Goal: Task Accomplishment & Management: Complete application form

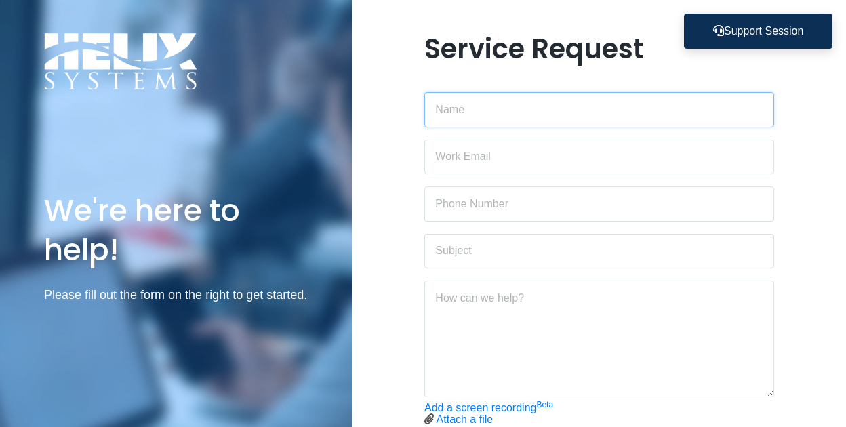
click at [597, 96] on input "text" at bounding box center [599, 109] width 350 height 35
type input "[PERSON_NAME]"
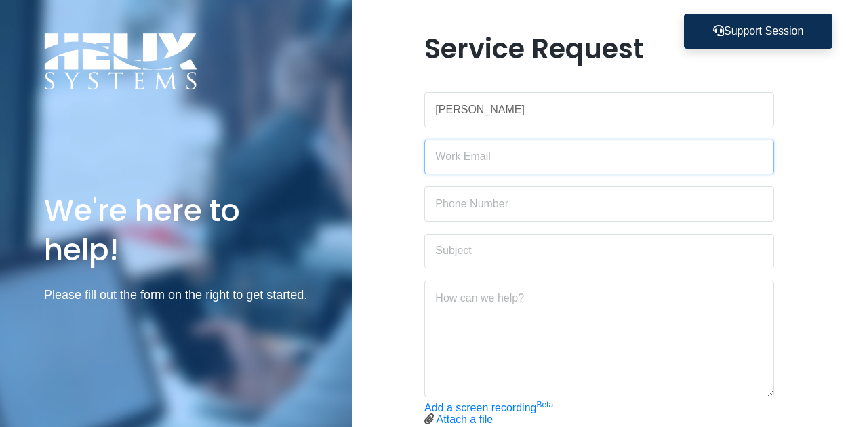
type input "[PERSON_NAME][EMAIL_ADDRESS][DOMAIN_NAME]"
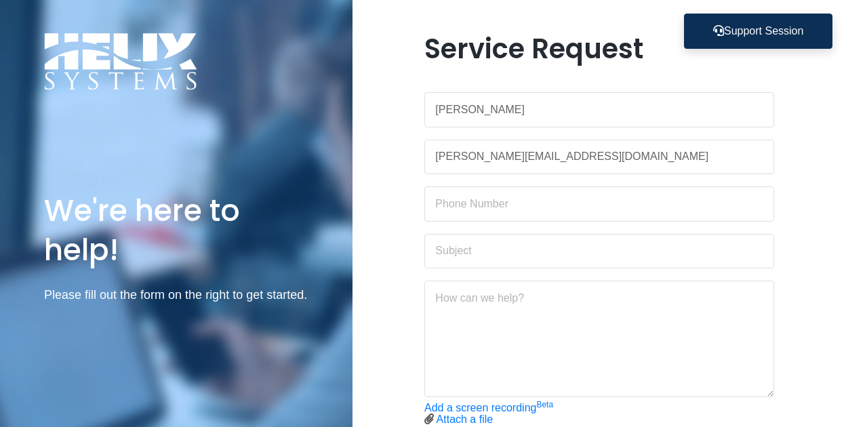
type input "3472273330"
click at [483, 251] on input "text" at bounding box center [599, 251] width 350 height 35
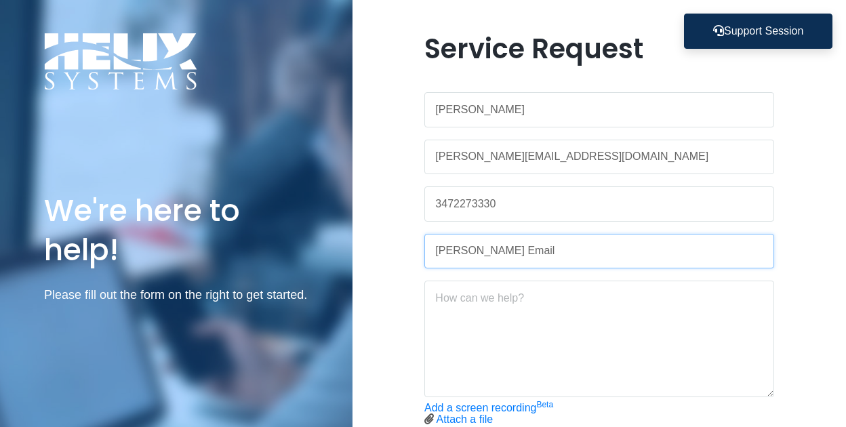
type input "[PERSON_NAME] Email"
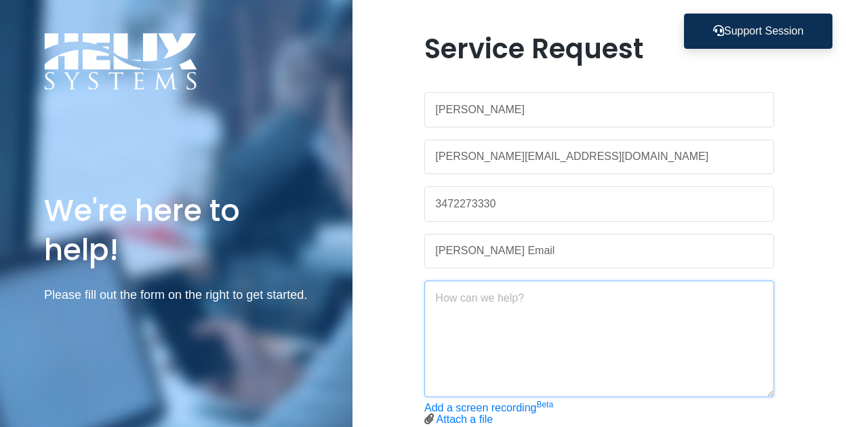
click at [481, 295] on textarea at bounding box center [599, 339] width 350 height 117
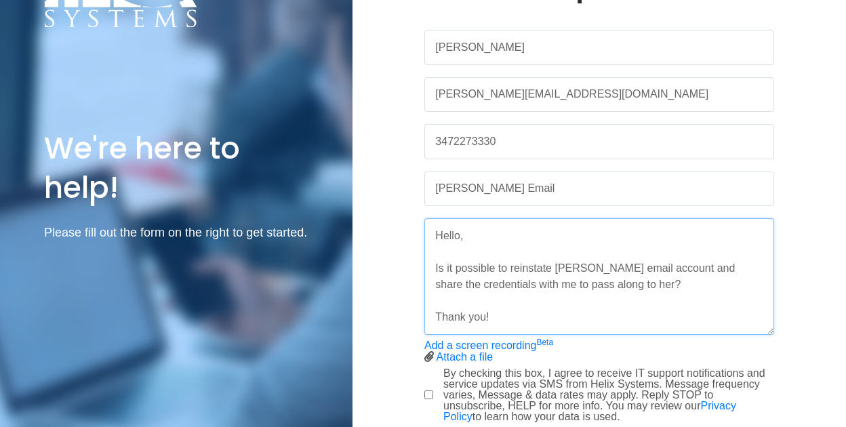
scroll to position [136, 0]
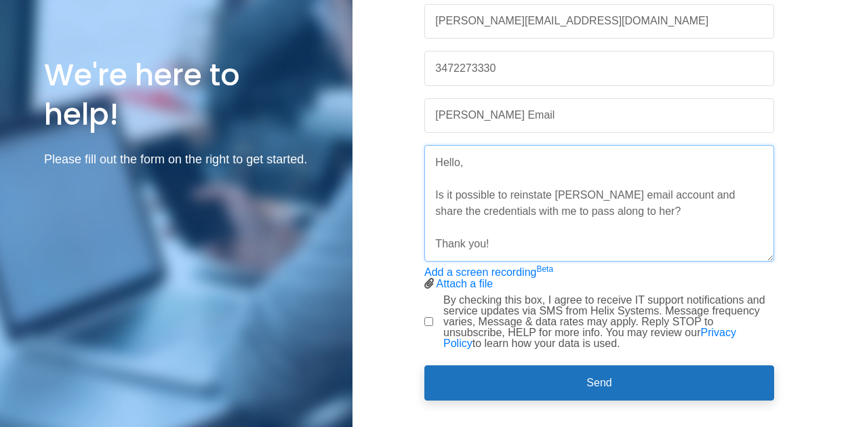
type textarea "Hello, Is it possible to reinstate [PERSON_NAME] email account and share the cr…"
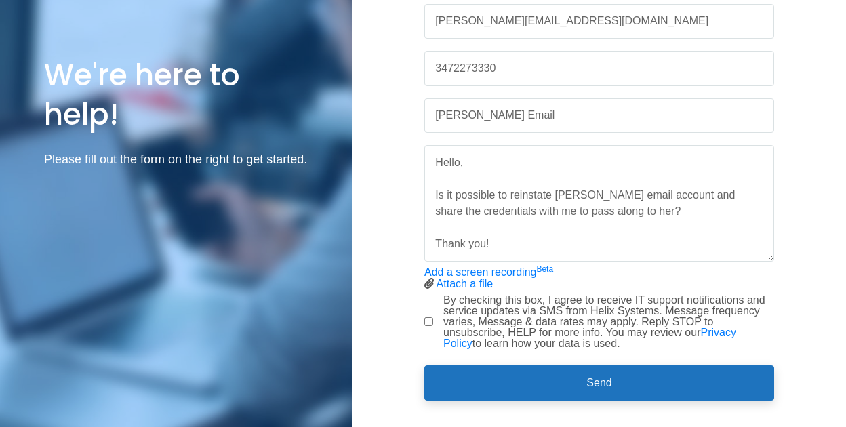
click at [434, 320] on div "By checking this box, I agree to receive IT support notifications and service u…" at bounding box center [599, 322] width 350 height 54
click at [432, 320] on input "By checking this box, I agree to receive IT support notifications and service u…" at bounding box center [428, 321] width 9 height 9
checkbox input "true"
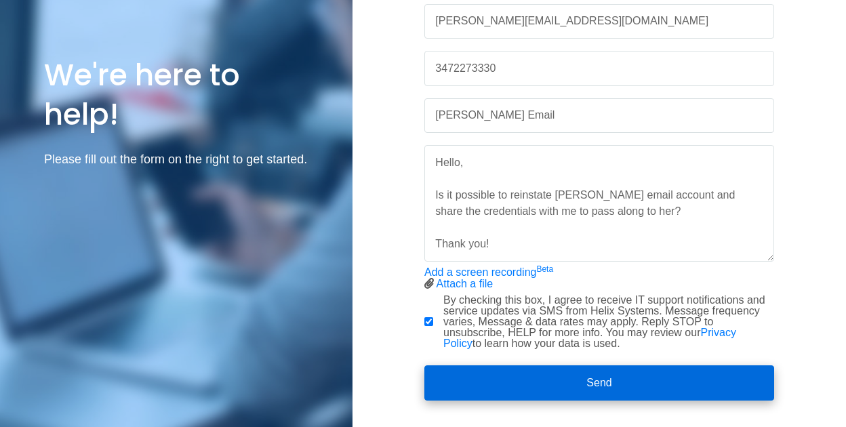
click at [648, 387] on button "Send" at bounding box center [599, 382] width 350 height 35
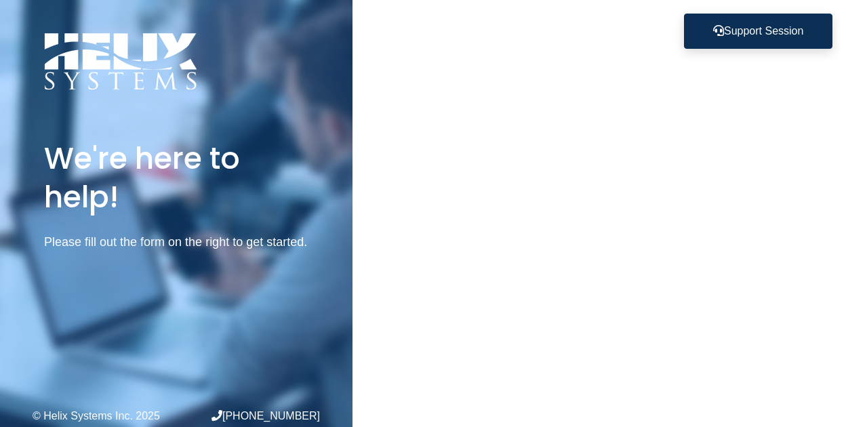
scroll to position [0, 0]
